Goal: Information Seeking & Learning: Find specific fact

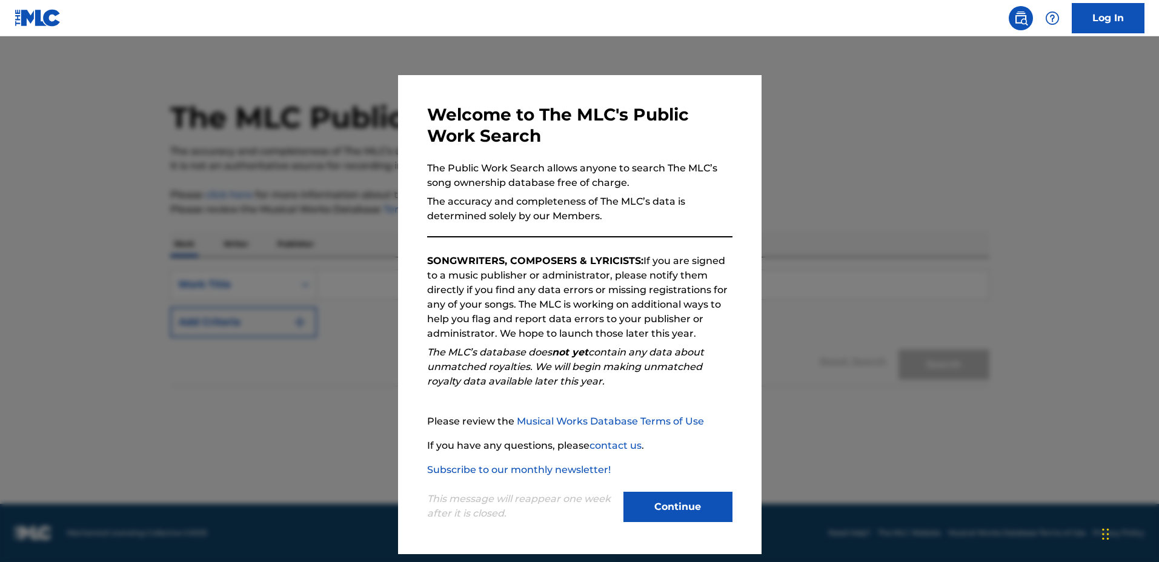
click at [820, 290] on div at bounding box center [579, 317] width 1159 height 562
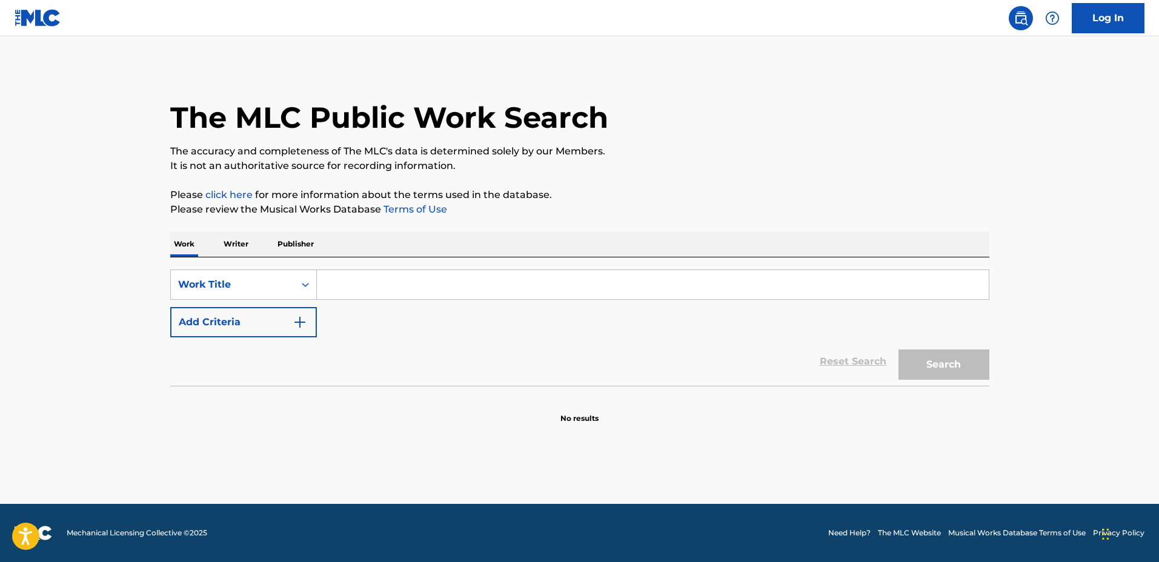
click at [731, 283] on input "Search Form" at bounding box center [653, 284] width 672 height 29
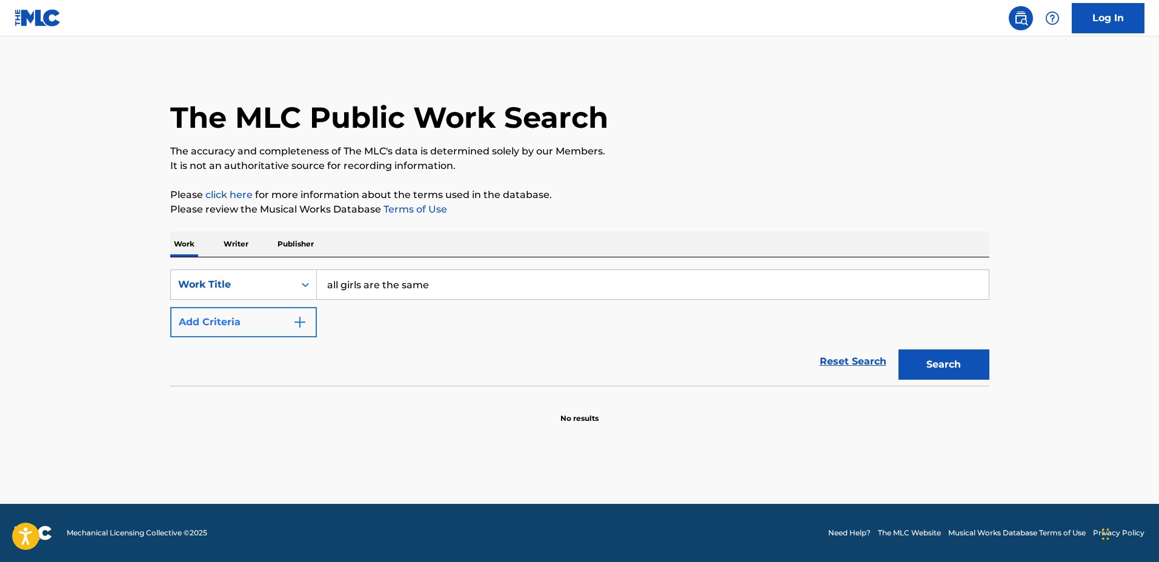
type input "all girls are the same"
click at [272, 320] on button "Add Criteria" at bounding box center [243, 322] width 147 height 30
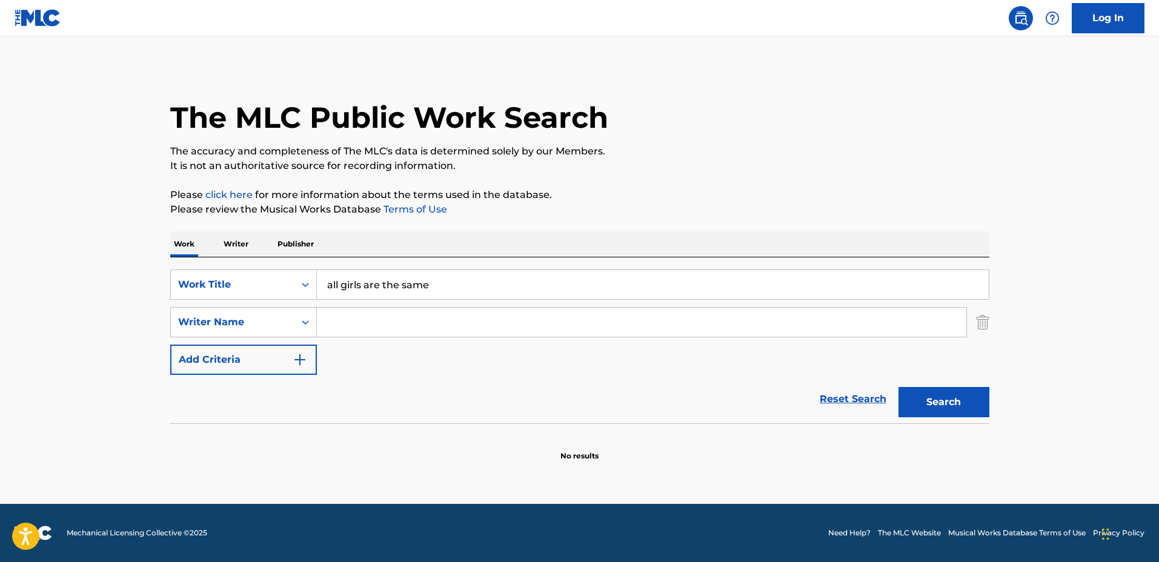
click at [356, 325] on input "Search Form" at bounding box center [642, 322] width 650 height 29
type input "a"
type input "[PERSON_NAME]"
click at [899, 387] on button "Search" at bounding box center [944, 402] width 91 height 30
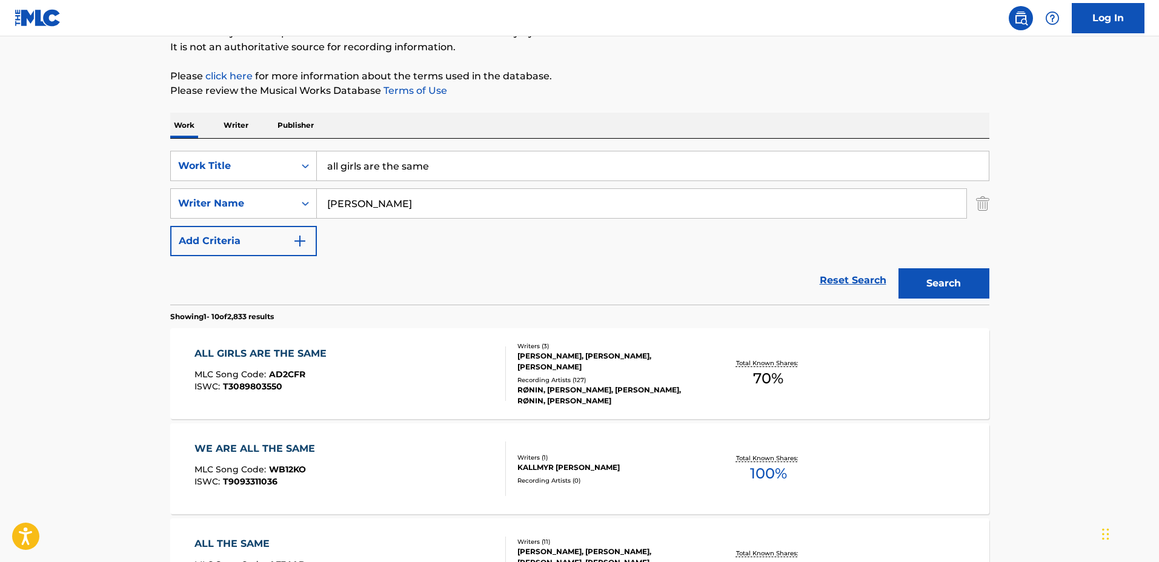
scroll to position [152, 0]
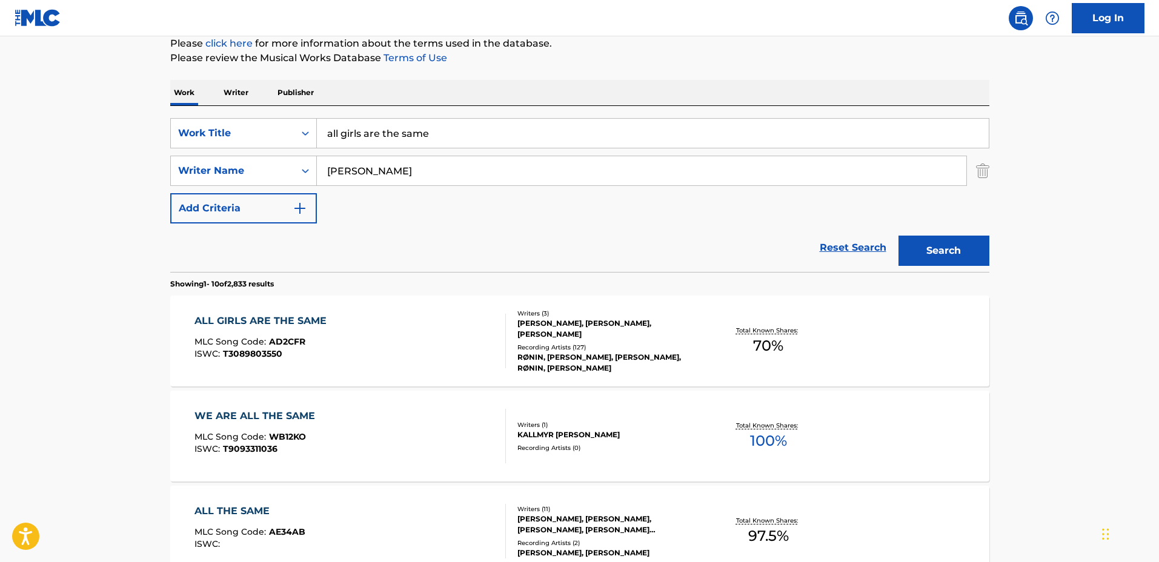
click at [703, 338] on div "Total Known Shares: 70 %" at bounding box center [769, 341] width 136 height 37
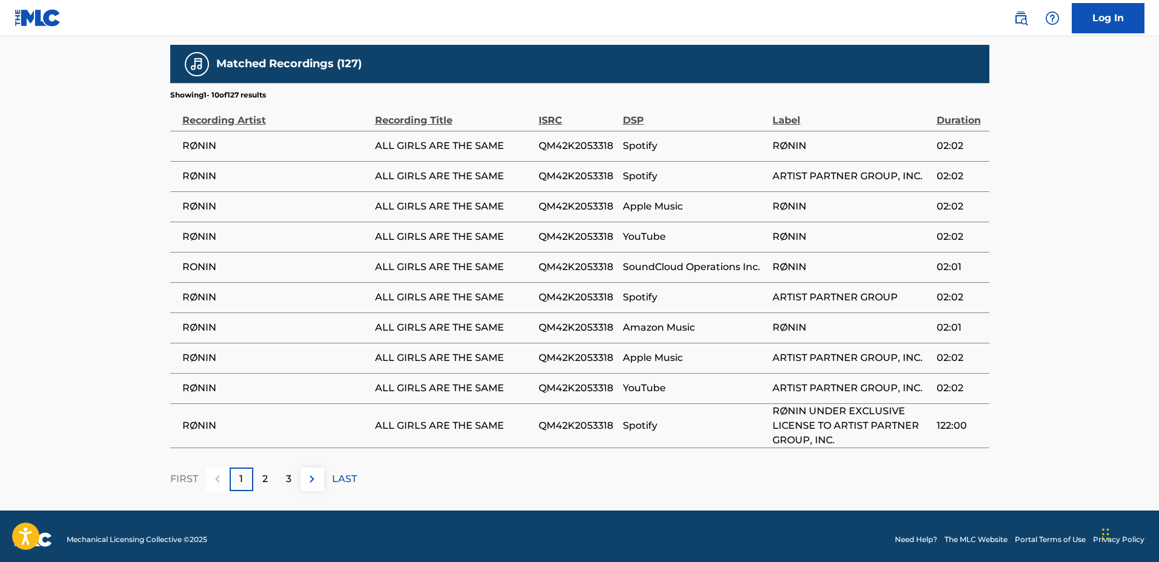
scroll to position [776, 0]
